Goal: Task Accomplishment & Management: Manage account settings

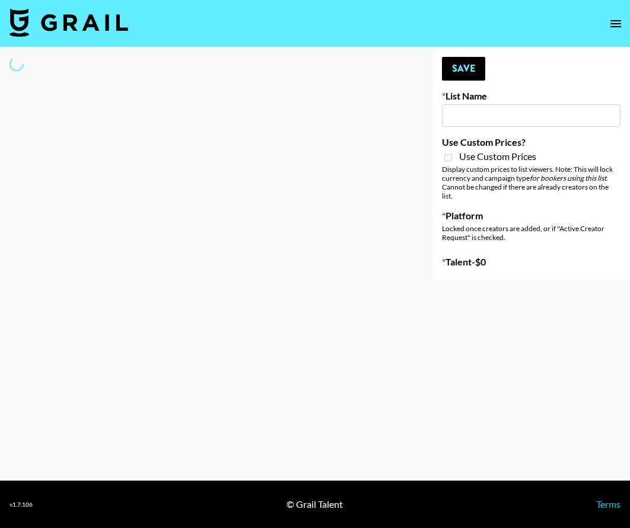
type input "Who Did The Body"
select select "Song"
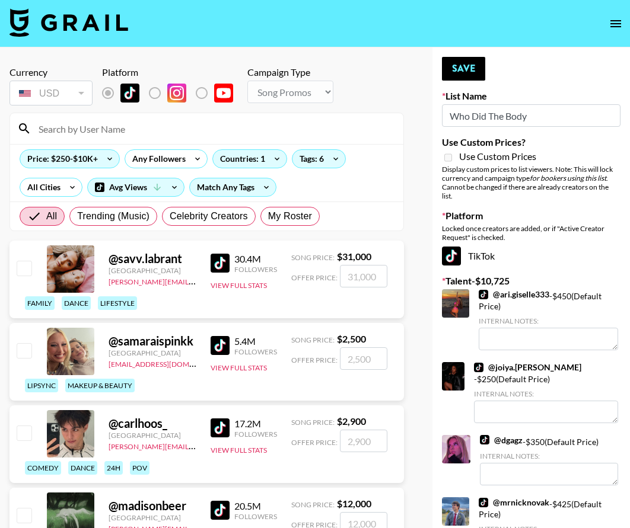
click at [120, 130] on input at bounding box center [213, 128] width 365 height 19
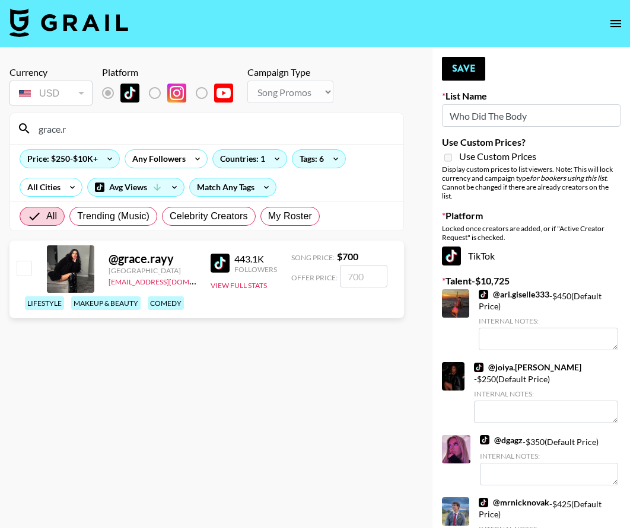
type input "grace.r"
click at [28, 270] on input "checkbox" at bounding box center [24, 268] width 14 height 14
checkbox input "true"
type input "700"
click at [454, 66] on button "Save" at bounding box center [463, 69] width 43 height 24
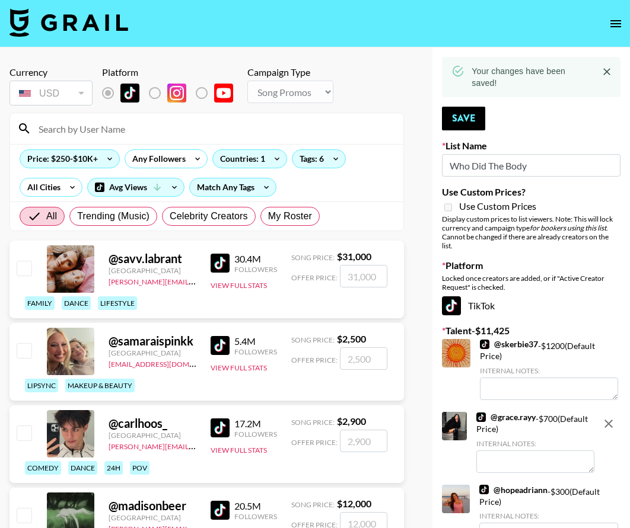
click at [315, 118] on div at bounding box center [206, 128] width 393 height 31
click at [314, 122] on input at bounding box center [213, 128] width 365 height 19
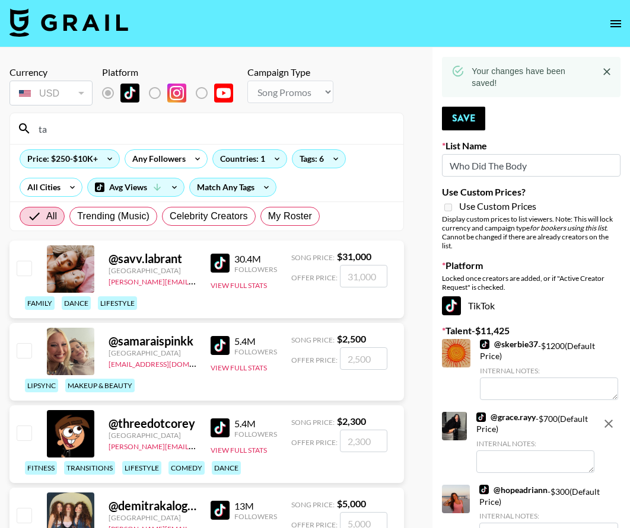
type input "t"
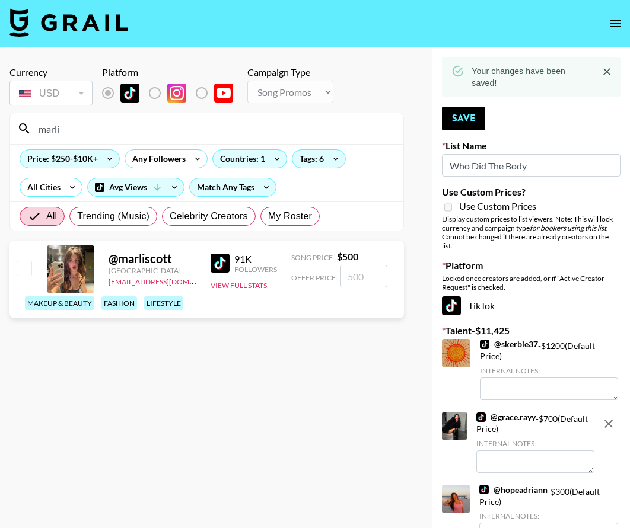
type input "marli"
click at [22, 269] on input "checkbox" at bounding box center [24, 268] width 14 height 14
checkbox input "true"
type input "500"
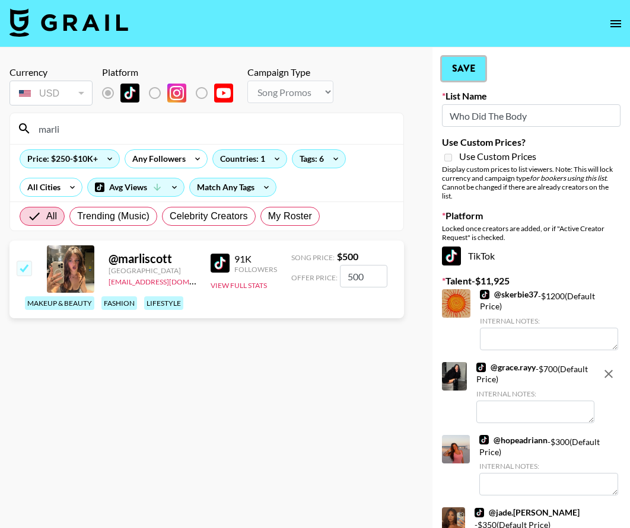
click at [476, 65] on button "Save" at bounding box center [463, 69] width 43 height 24
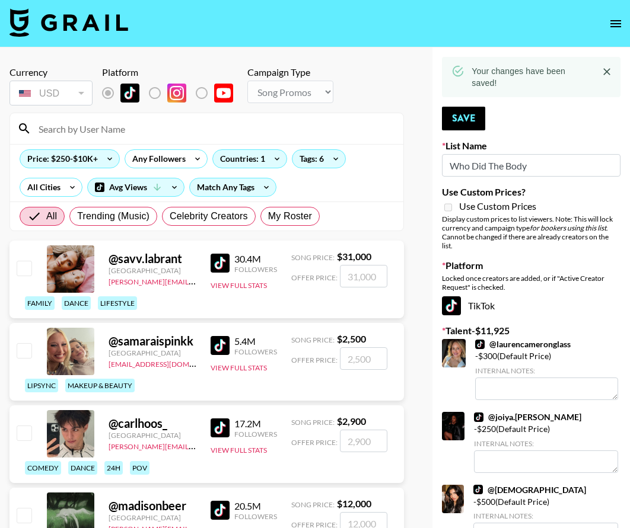
click at [293, 128] on input at bounding box center [213, 128] width 365 height 19
click at [292, 128] on input at bounding box center [213, 128] width 365 height 19
type input "r"
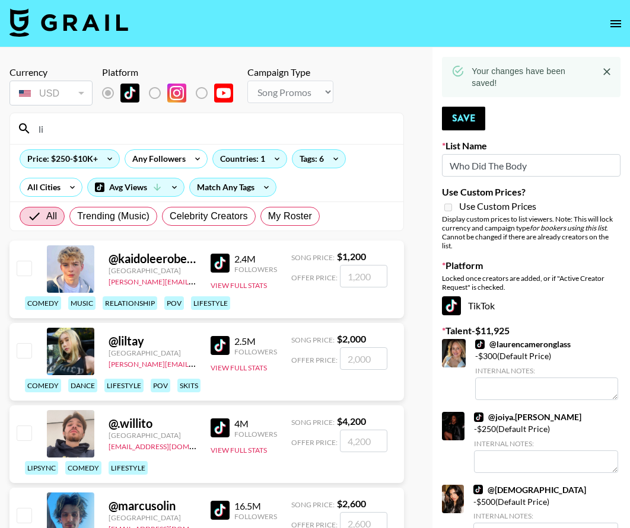
type input "l"
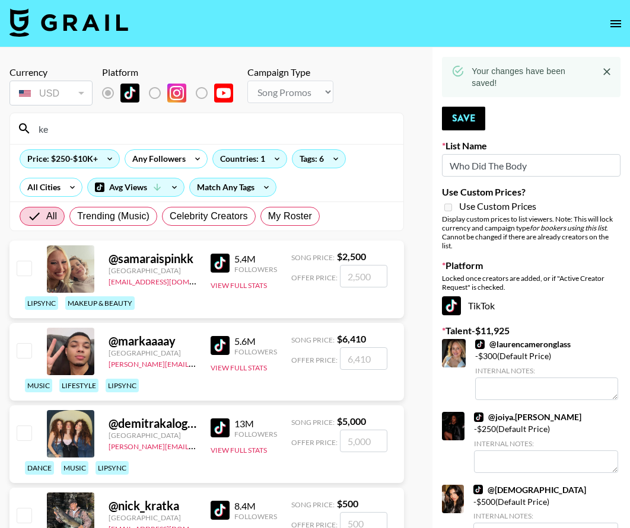
type input "k"
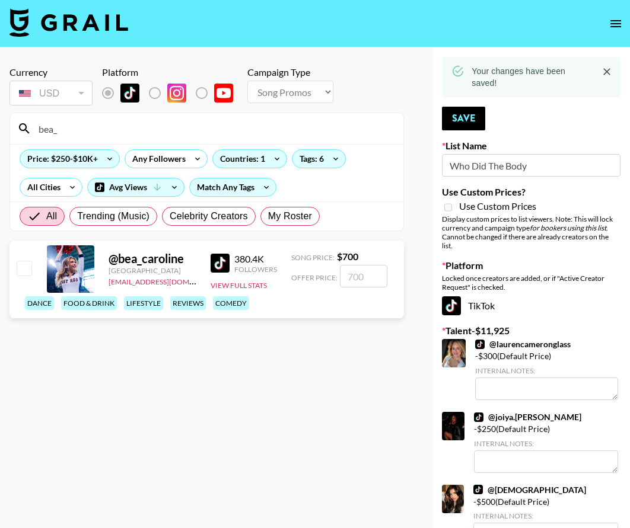
type input "bea_"
click at [26, 258] on div "@ bea_caroline [GEOGRAPHIC_DATA] [EMAIL_ADDRESS][DOMAIN_NAME] 380.4K Followers …" at bounding box center [206, 280] width 394 height 78
click at [23, 263] on input "checkbox" at bounding box center [24, 268] width 14 height 14
checkbox input "true"
type input "700"
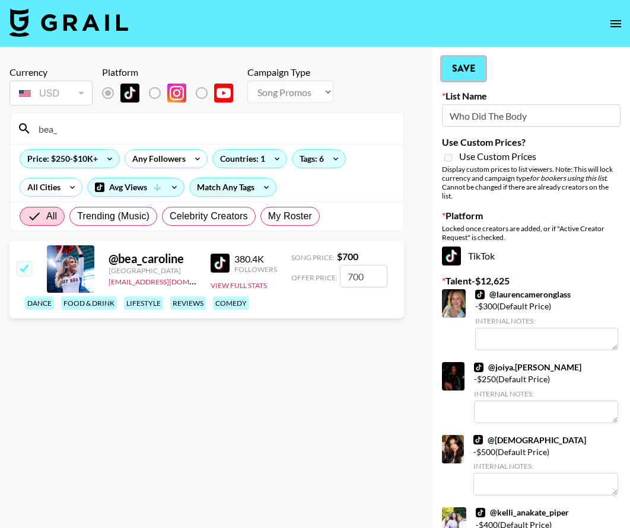
click at [457, 63] on button "Save" at bounding box center [463, 69] width 43 height 24
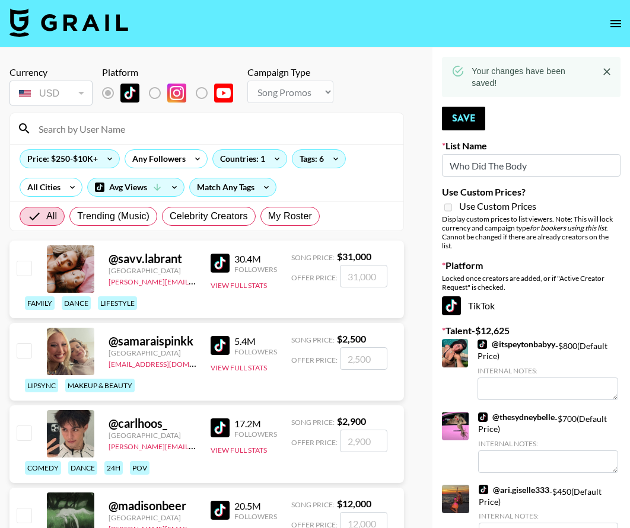
click at [283, 129] on input at bounding box center [213, 128] width 365 height 19
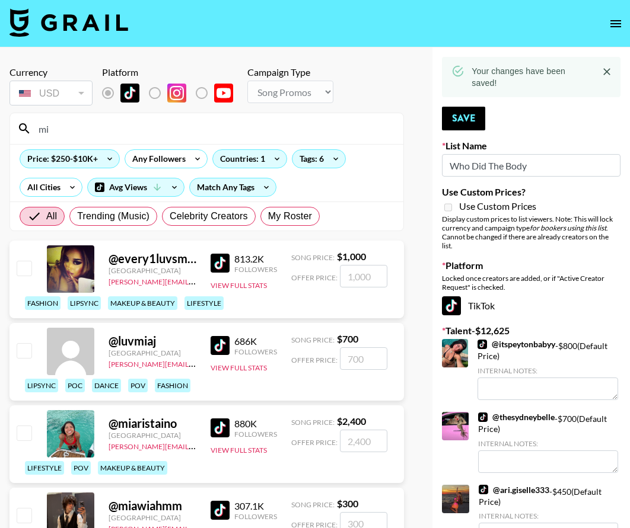
type input "m"
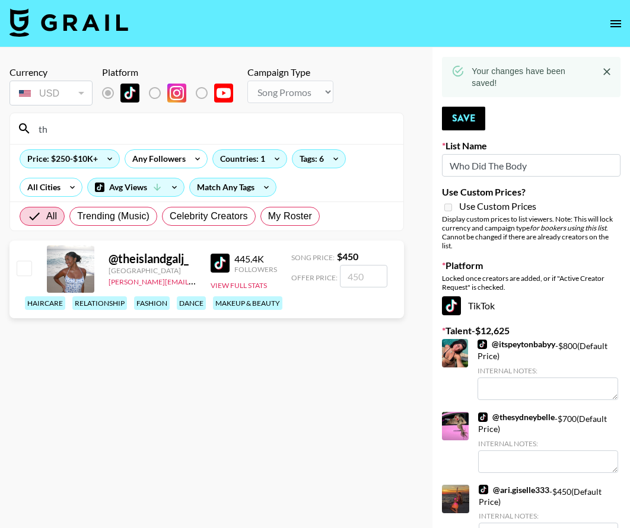
type input "t"
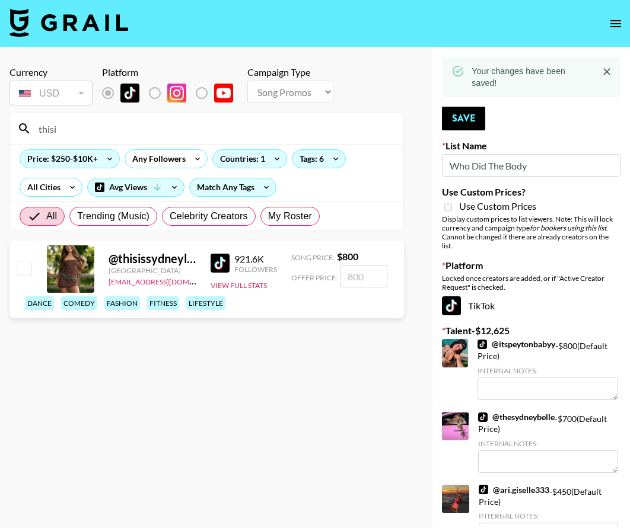
type input "thisi"
click at [30, 266] on input "checkbox" at bounding box center [24, 268] width 14 height 14
checkbox input "true"
type input "800"
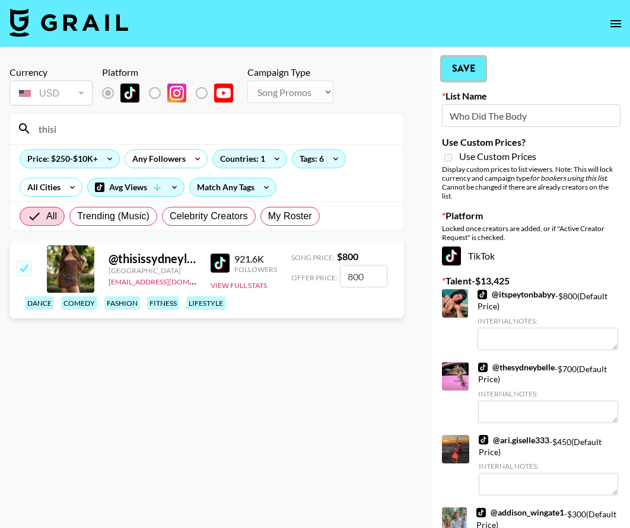
click at [471, 63] on button "Save" at bounding box center [463, 69] width 43 height 24
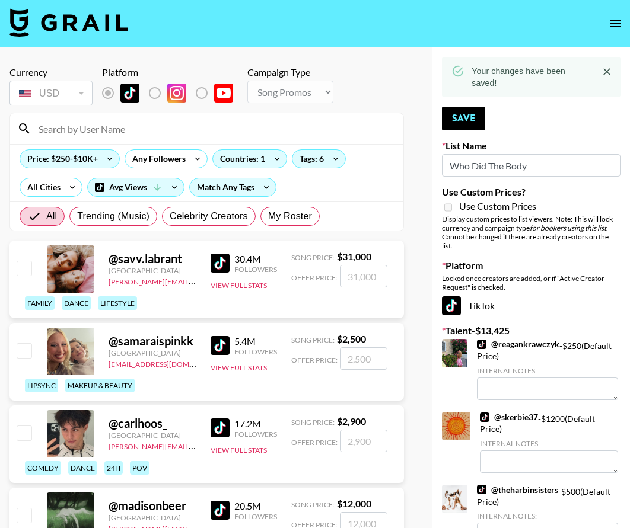
click at [314, 132] on input at bounding box center [213, 128] width 365 height 19
click at [313, 131] on input at bounding box center [213, 128] width 365 height 19
click at [313, 128] on input at bounding box center [213, 128] width 365 height 19
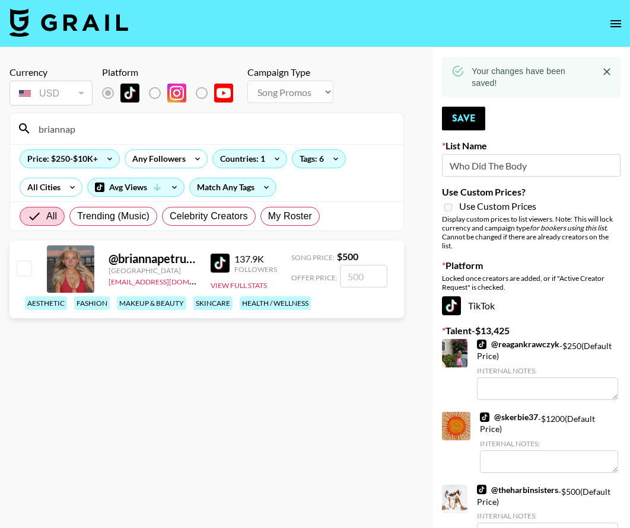
type input "briannap"
click at [15, 266] on div at bounding box center [23, 269] width 18 height 20
click at [23, 265] on input "checkbox" at bounding box center [24, 268] width 14 height 14
checkbox input "true"
type input "500"
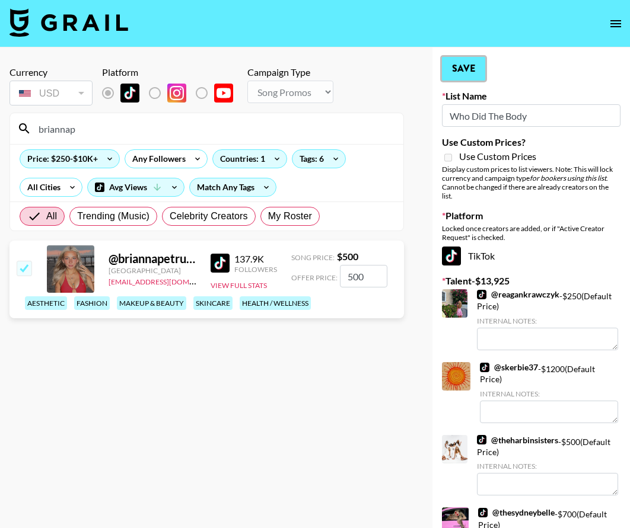
click at [480, 68] on button "Save" at bounding box center [463, 69] width 43 height 24
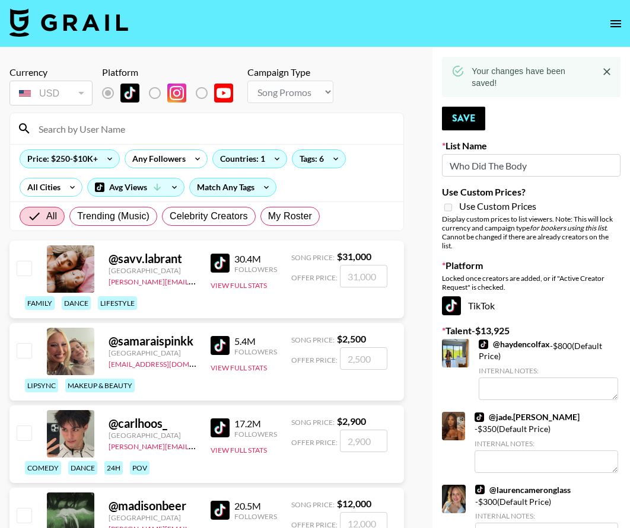
click at [89, 132] on input at bounding box center [213, 128] width 365 height 19
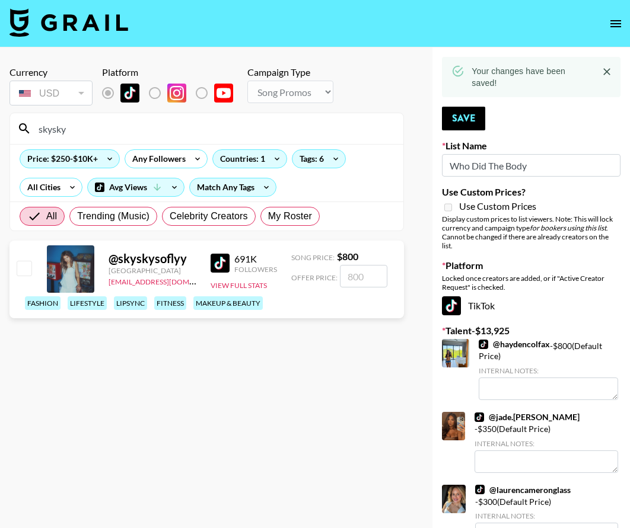
type input "skysky"
click at [30, 272] on input "checkbox" at bounding box center [24, 268] width 14 height 14
checkbox input "true"
type input "800"
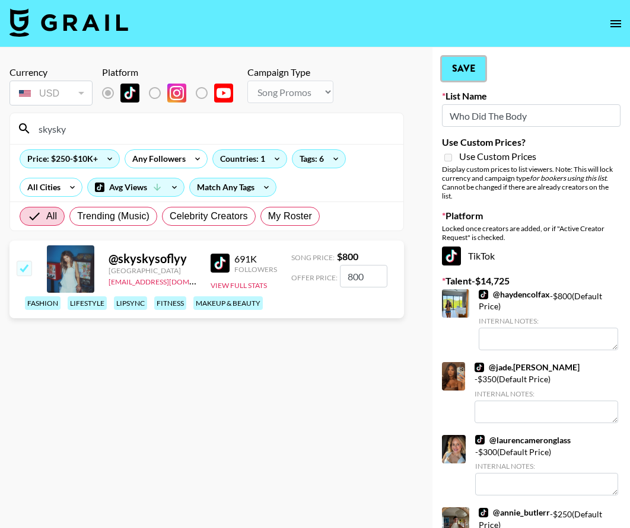
click at [449, 72] on button "Save" at bounding box center [463, 69] width 43 height 24
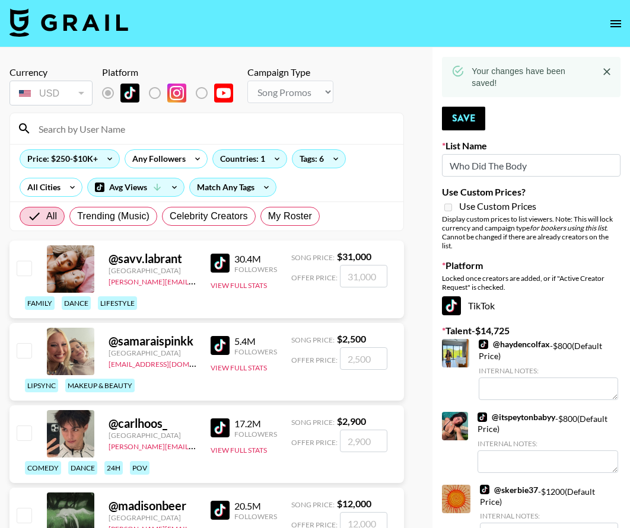
click at [225, 122] on input at bounding box center [213, 128] width 365 height 19
click at [225, 123] on input at bounding box center [213, 128] width 365 height 19
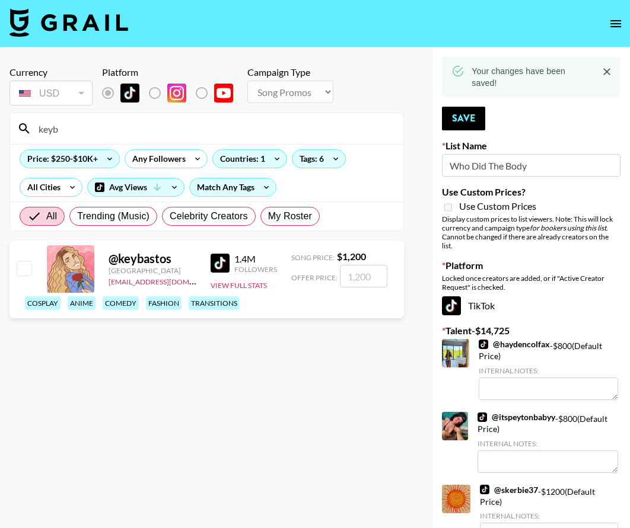
type input "keyb"
click at [24, 272] on input "checkbox" at bounding box center [24, 268] width 14 height 14
checkbox input "true"
type input "1200"
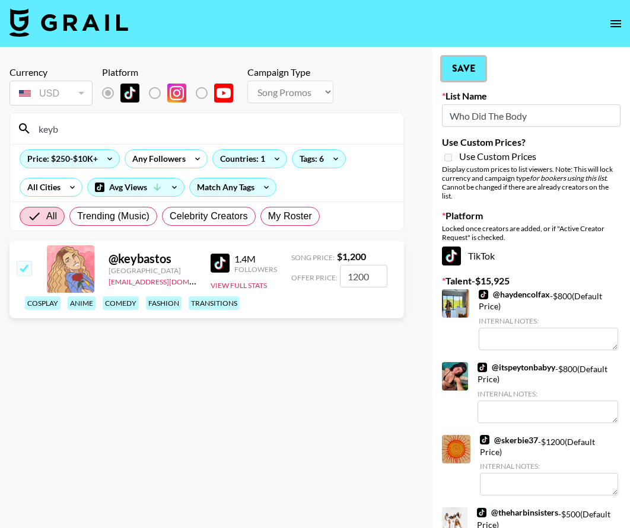
drag, startPoint x: 467, startPoint y: 66, endPoint x: 435, endPoint y: 75, distance: 33.2
click at [467, 66] on button "Save" at bounding box center [463, 69] width 43 height 24
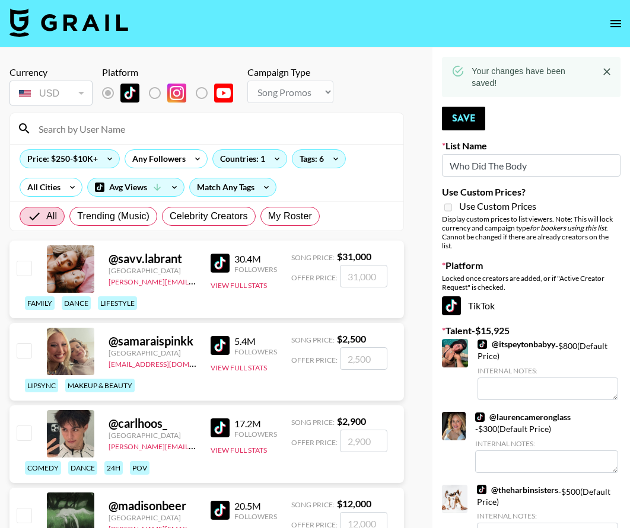
click at [331, 128] on input at bounding box center [213, 128] width 365 height 19
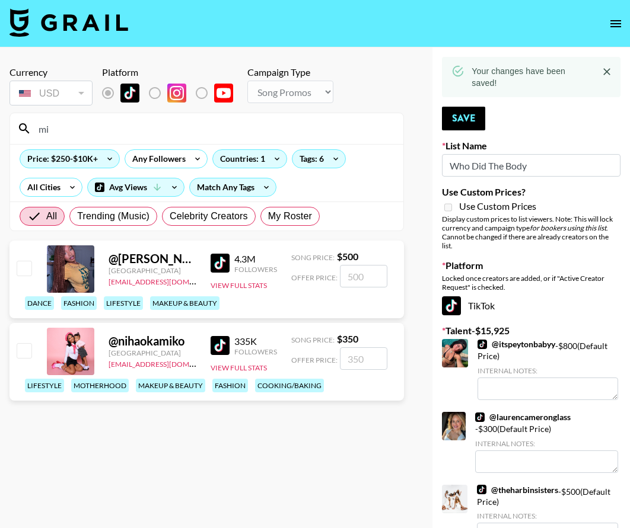
type input "m"
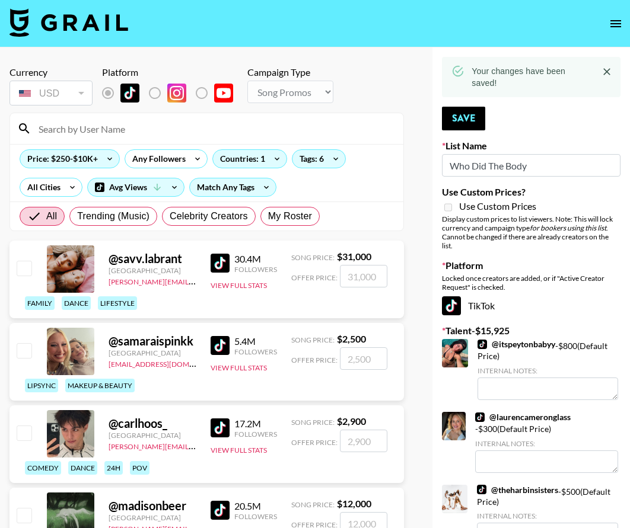
type input "n"
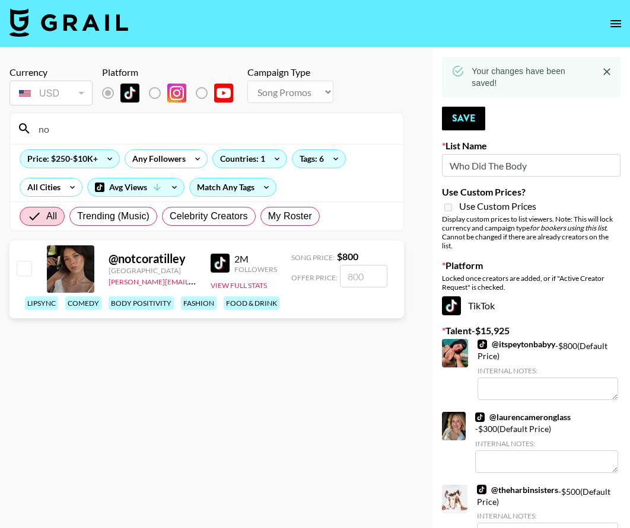
type input "n"
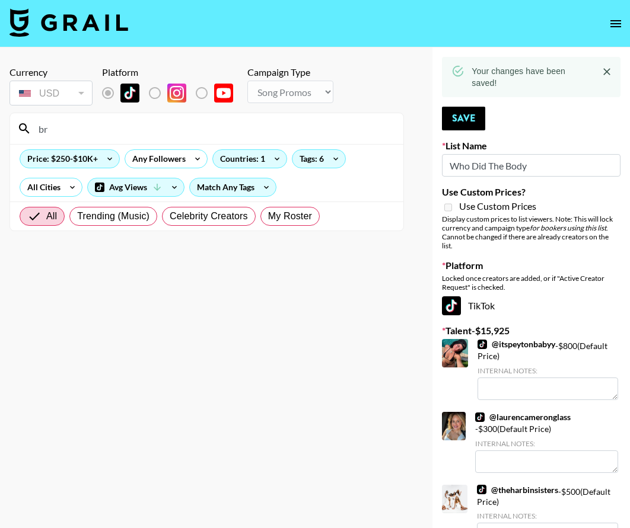
type input "b"
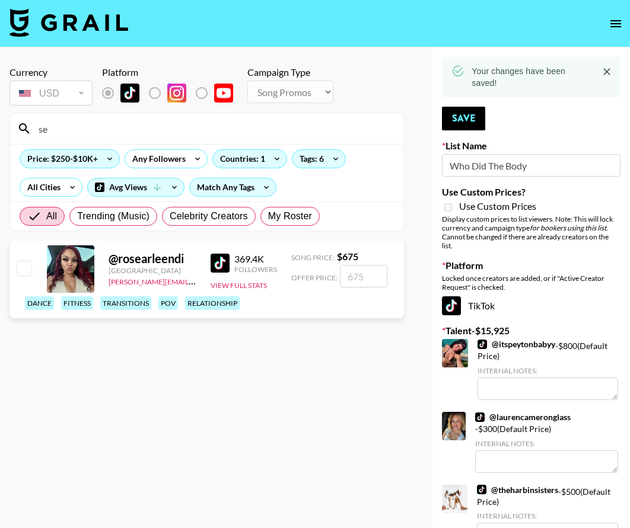
type input "s"
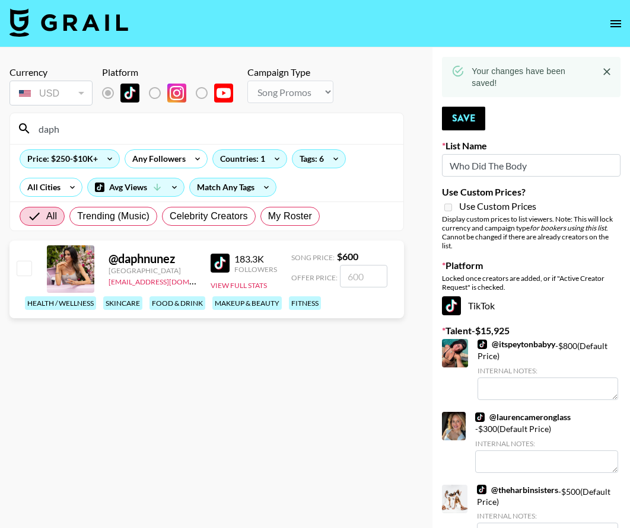
type input "daph"
click at [24, 267] on input "checkbox" at bounding box center [24, 268] width 14 height 14
checkbox input "true"
type input "600"
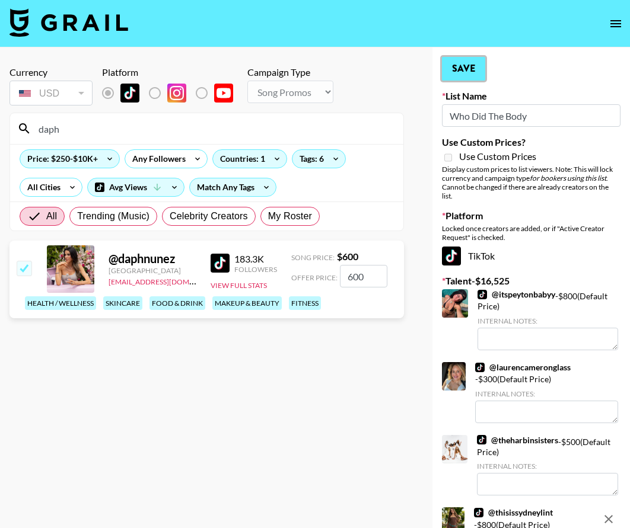
click at [461, 75] on button "Save" at bounding box center [463, 69] width 43 height 24
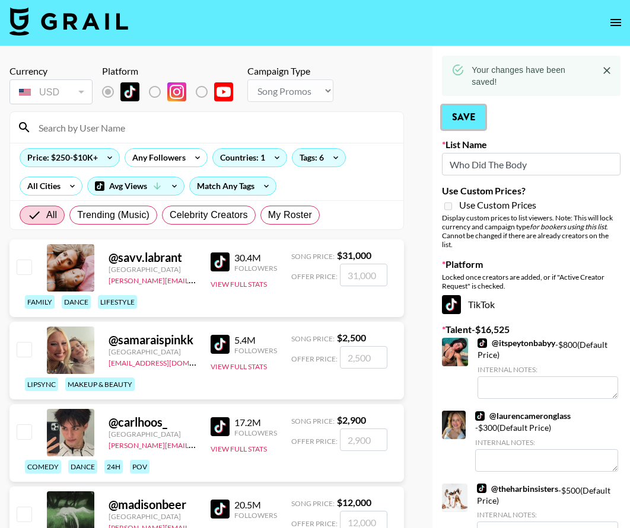
scroll to position [2, 0]
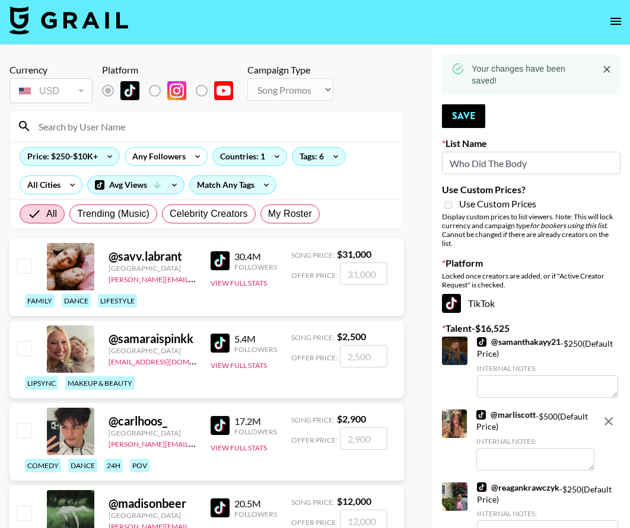
click at [103, 130] on input at bounding box center [213, 126] width 365 height 19
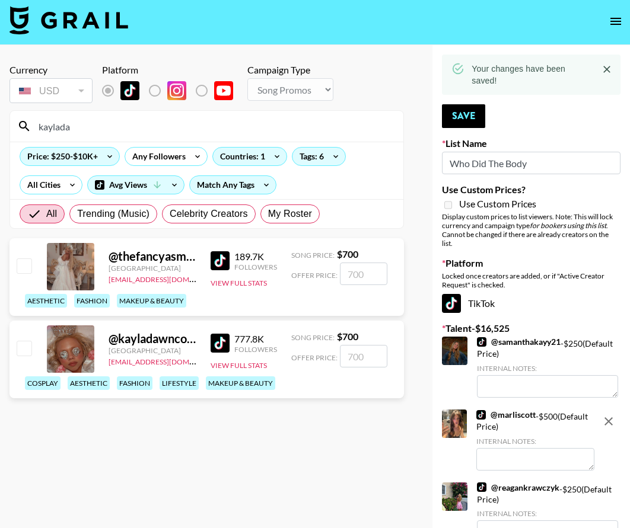
type input "kaylada"
click at [25, 269] on input "checkbox" at bounding box center [24, 266] width 14 height 14
checkbox input "true"
type input "700"
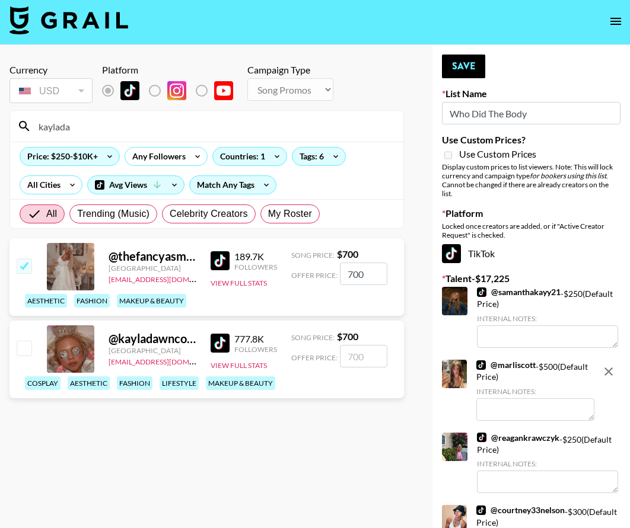
click at [30, 355] on input "checkbox" at bounding box center [24, 348] width 14 height 14
checkbox input "true"
type input "700"
click at [464, 71] on button "Save" at bounding box center [463, 67] width 43 height 24
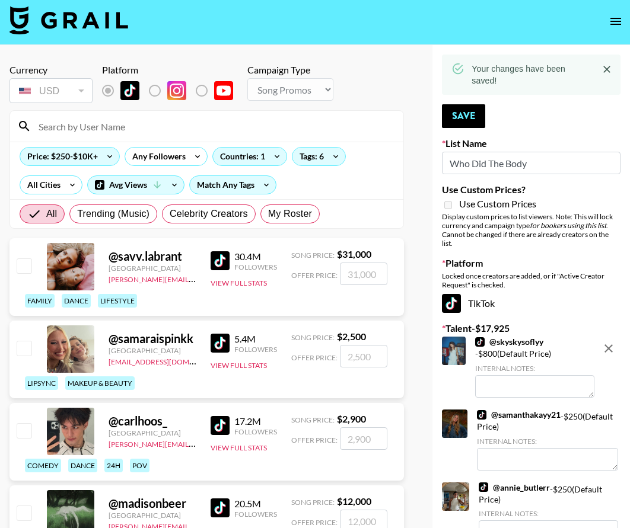
click at [278, 121] on input at bounding box center [213, 126] width 365 height 19
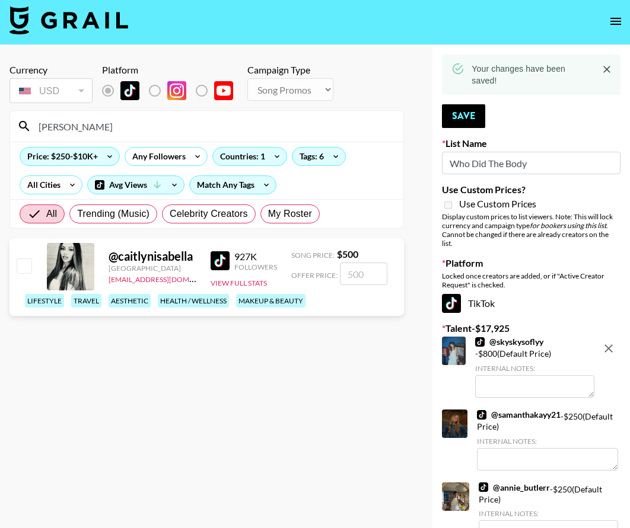
type input "[PERSON_NAME]"
click at [28, 272] on input "checkbox" at bounding box center [24, 266] width 14 height 14
checkbox input "true"
type input "500"
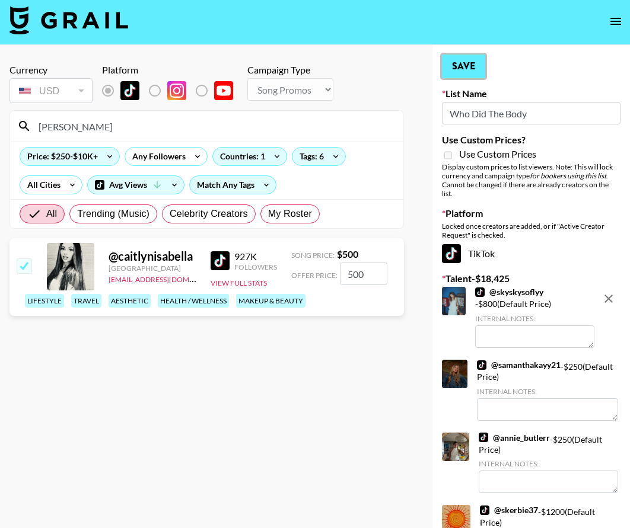
click at [467, 63] on button "Save" at bounding box center [463, 67] width 43 height 24
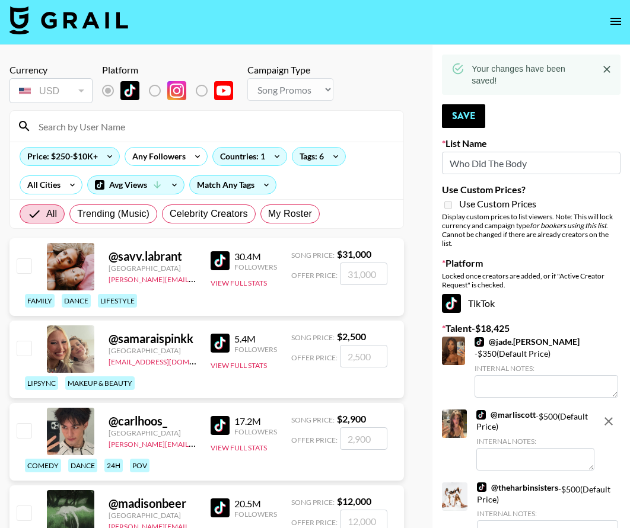
click at [282, 135] on input at bounding box center [213, 126] width 365 height 19
click at [282, 134] on input at bounding box center [213, 126] width 365 height 19
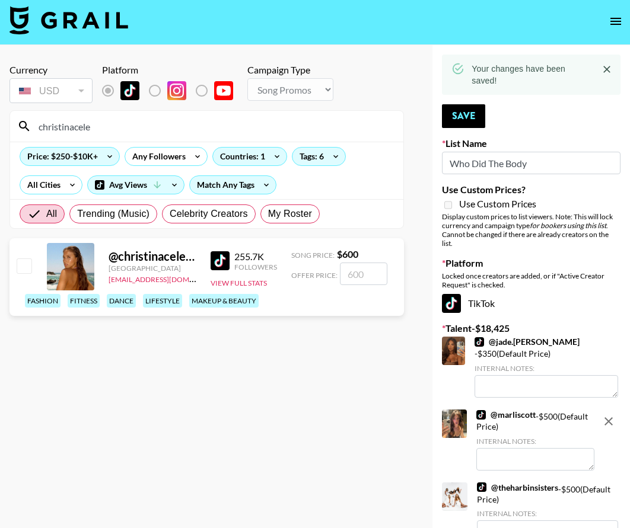
type input "christinacele"
click at [19, 266] on input "checkbox" at bounding box center [24, 266] width 14 height 14
checkbox input "true"
type input "600"
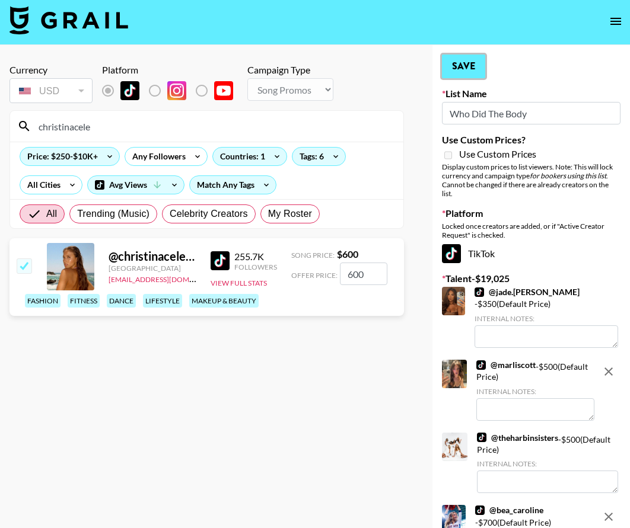
click at [470, 62] on button "Save" at bounding box center [463, 67] width 43 height 24
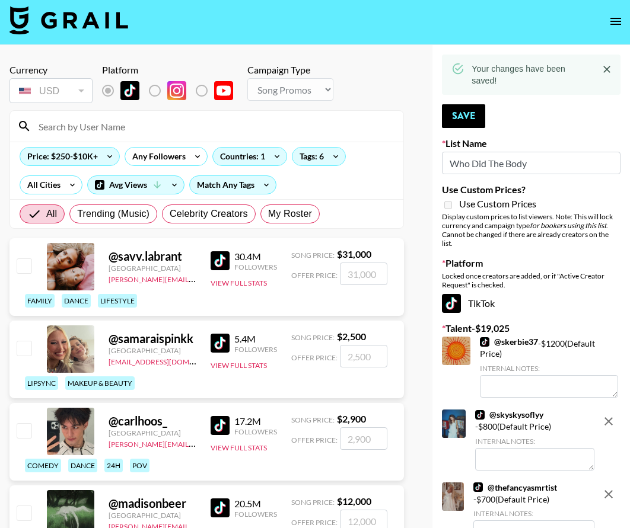
click at [269, 128] on input at bounding box center [213, 126] width 365 height 19
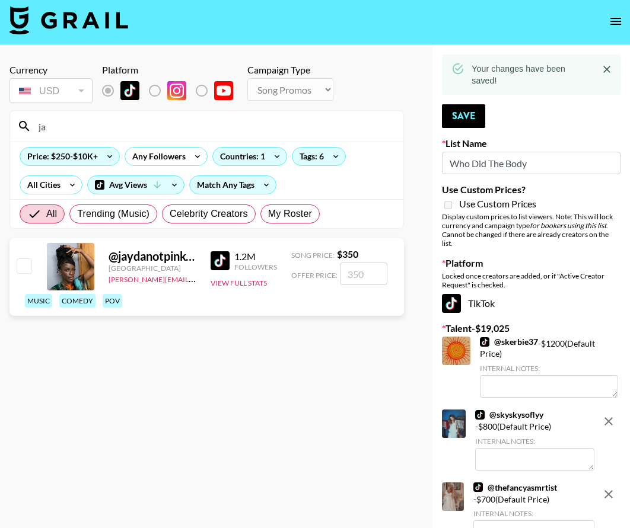
type input "j"
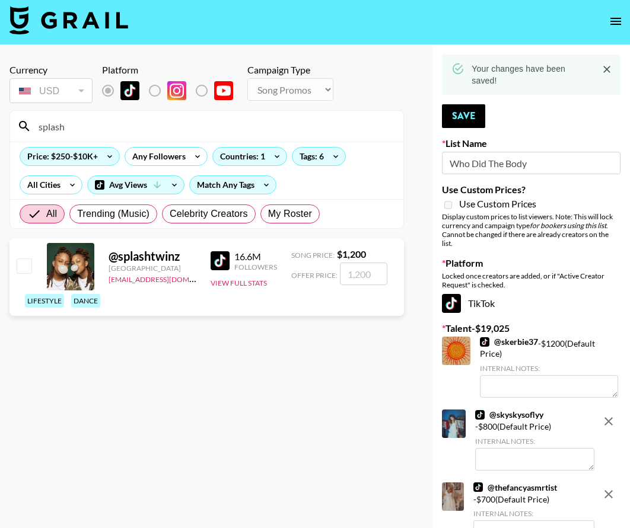
type input "splash"
click at [27, 270] on input "checkbox" at bounding box center [24, 266] width 14 height 14
checkbox input "true"
type input "1200"
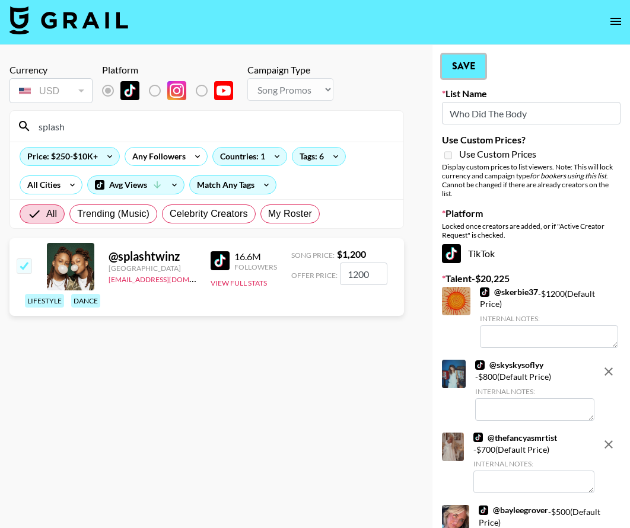
click at [463, 68] on button "Save" at bounding box center [463, 67] width 43 height 24
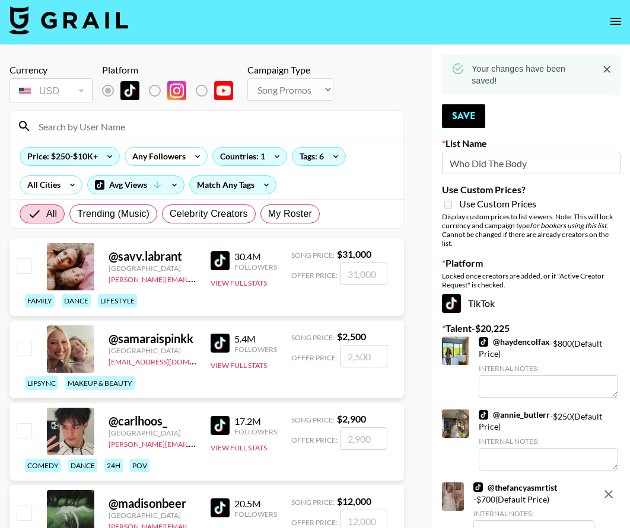
click at [238, 140] on div at bounding box center [206, 126] width 393 height 31
click at [245, 129] on input at bounding box center [213, 126] width 365 height 19
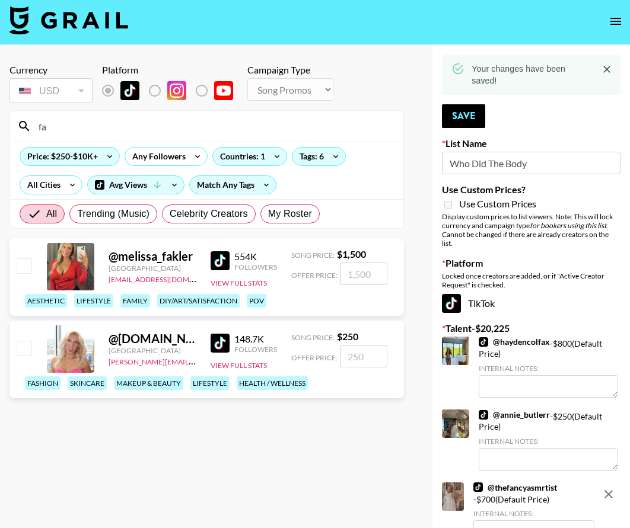
type input "f"
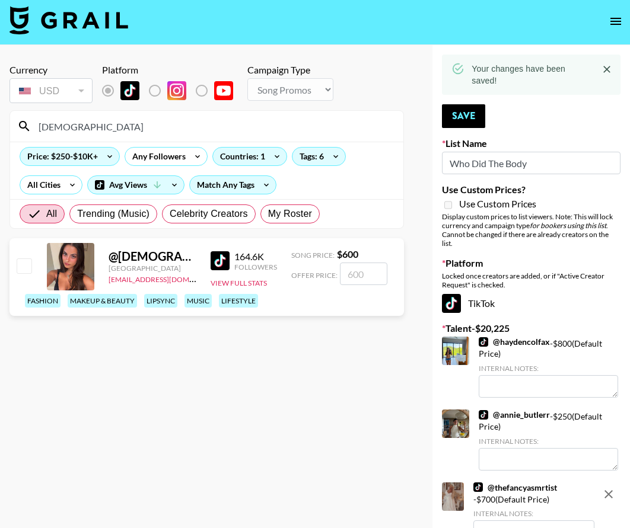
type input "[DEMOGRAPHIC_DATA]"
click at [28, 267] on input "checkbox" at bounding box center [24, 266] width 14 height 14
checkbox input "true"
type input "600"
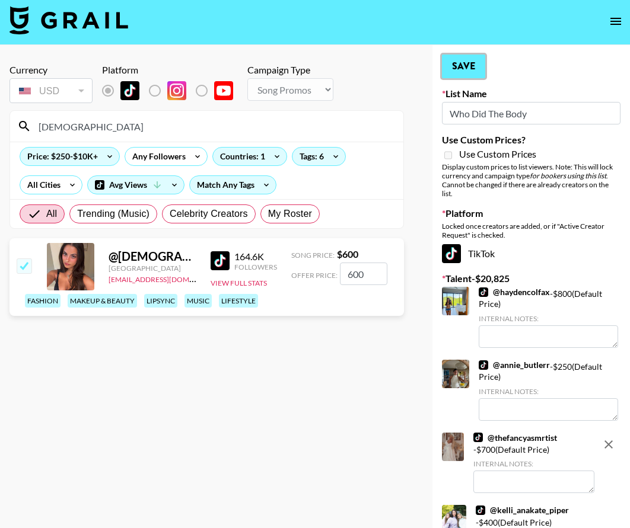
click at [454, 68] on button "Save" at bounding box center [463, 67] width 43 height 24
